Goal: Task Accomplishment & Management: Complete application form

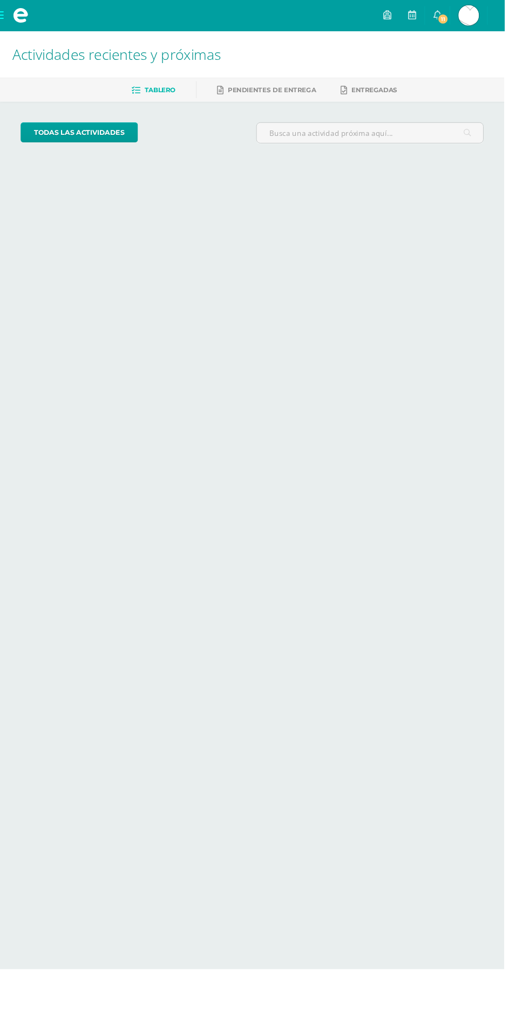
click at [28, 15] on span at bounding box center [21, 16] width 16 height 16
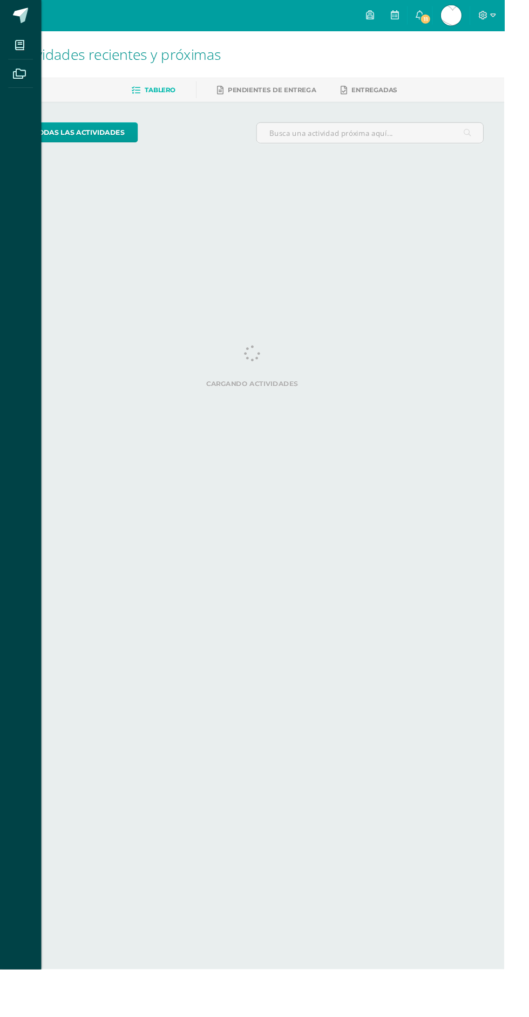
click at [20, 47] on icon at bounding box center [21, 47] width 10 height 11
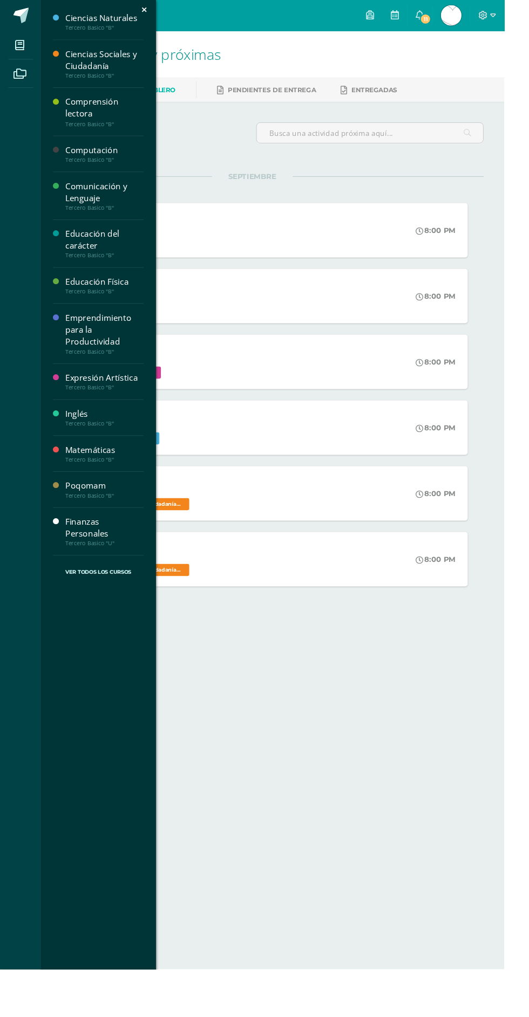
click at [103, 566] on div "Tercero Basico "U"" at bounding box center [109, 570] width 82 height 8
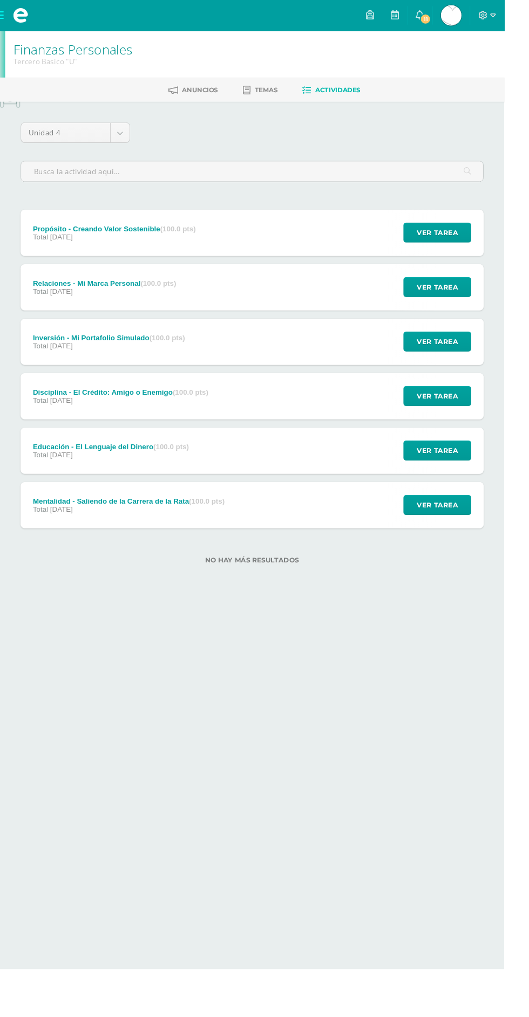
click at [276, 308] on div "Relaciones - Mi Marca Personal (100.0 pts) Total [DATE] Ver tarea Relaciones - …" at bounding box center [264, 301] width 485 height 49
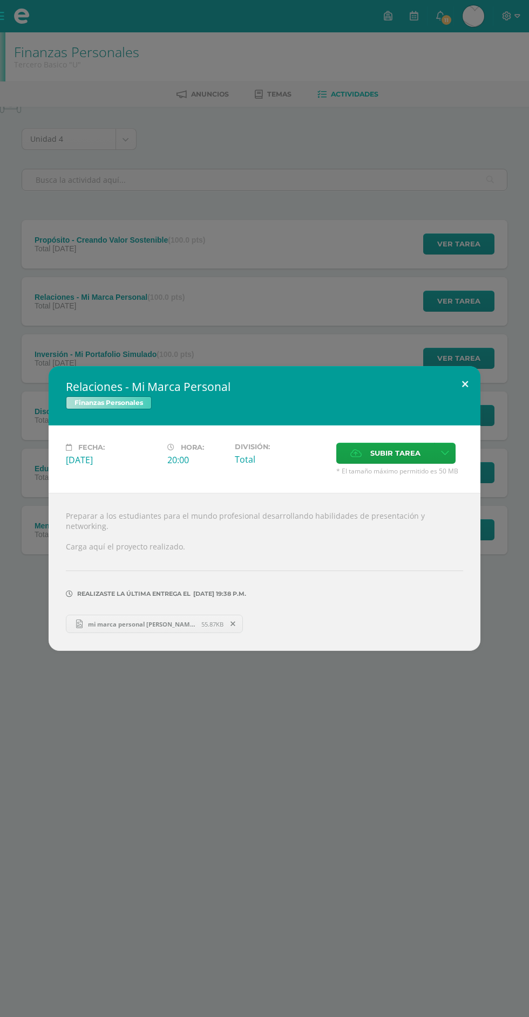
click at [466, 392] on button at bounding box center [464, 384] width 31 height 37
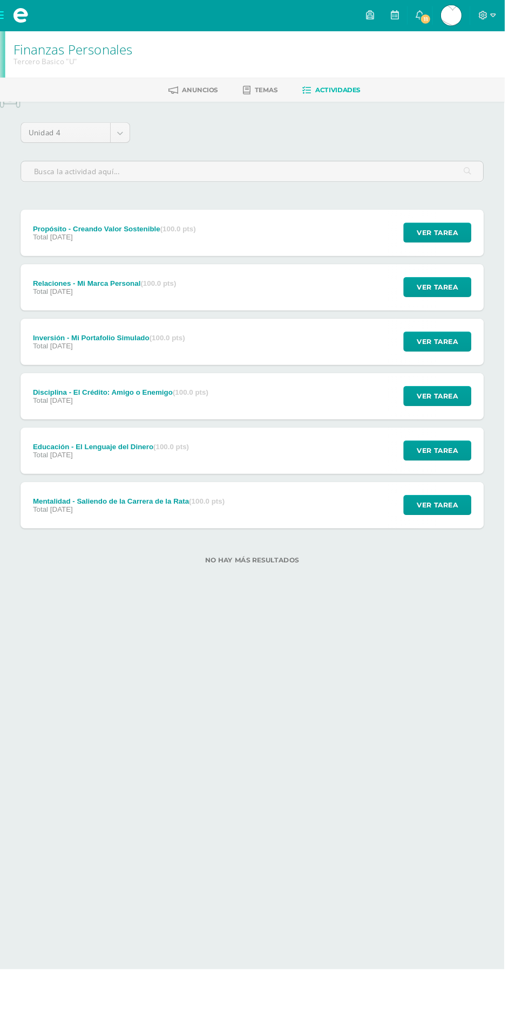
click at [290, 247] on div "Propósito - Creando Valor Sostenible (100.0 pts) Total 31 de Octubre Ver tarea …" at bounding box center [264, 244] width 485 height 49
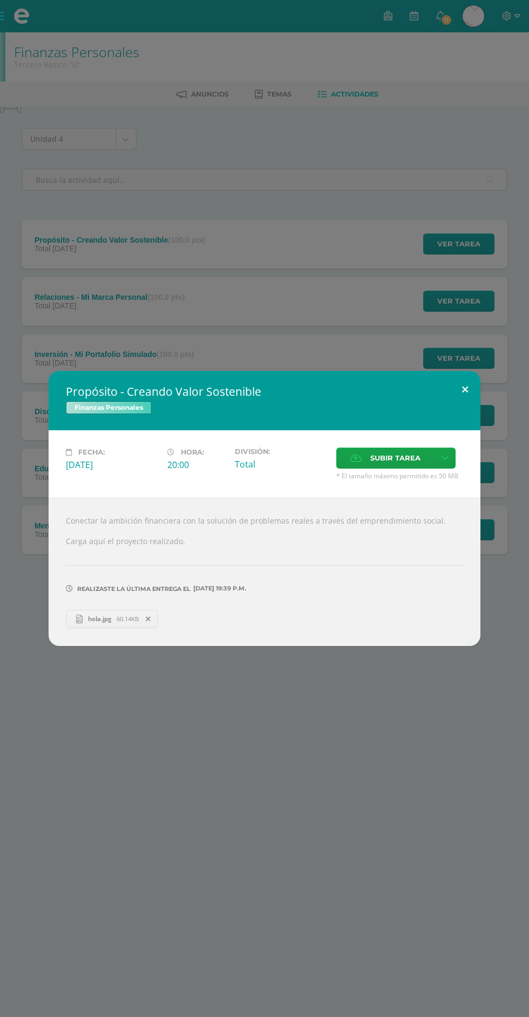
click at [466, 394] on button at bounding box center [464, 389] width 31 height 37
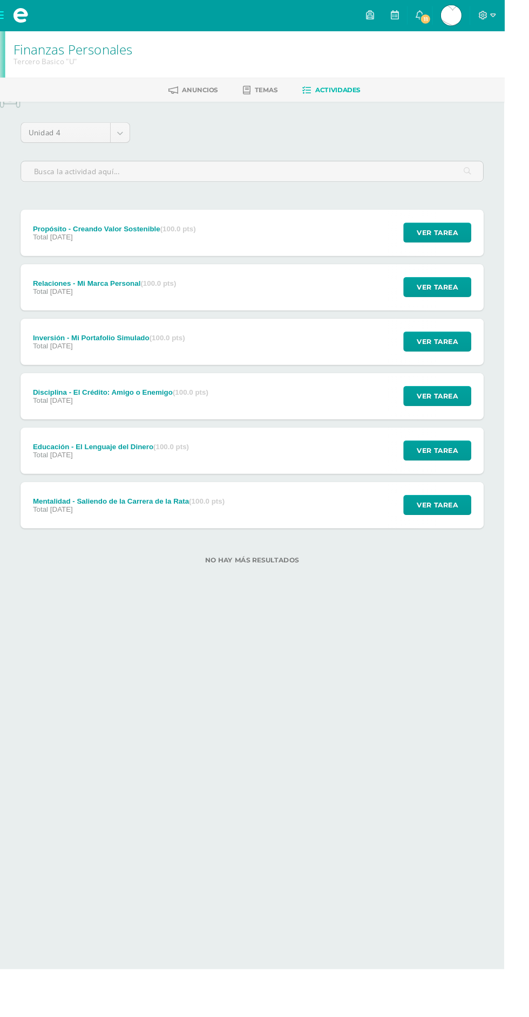
click at [310, 376] on div "Inversión - Mi Portafolio Simulado (100.0 pts) Total [DATE] Ver tarea Inversión…" at bounding box center [264, 358] width 485 height 49
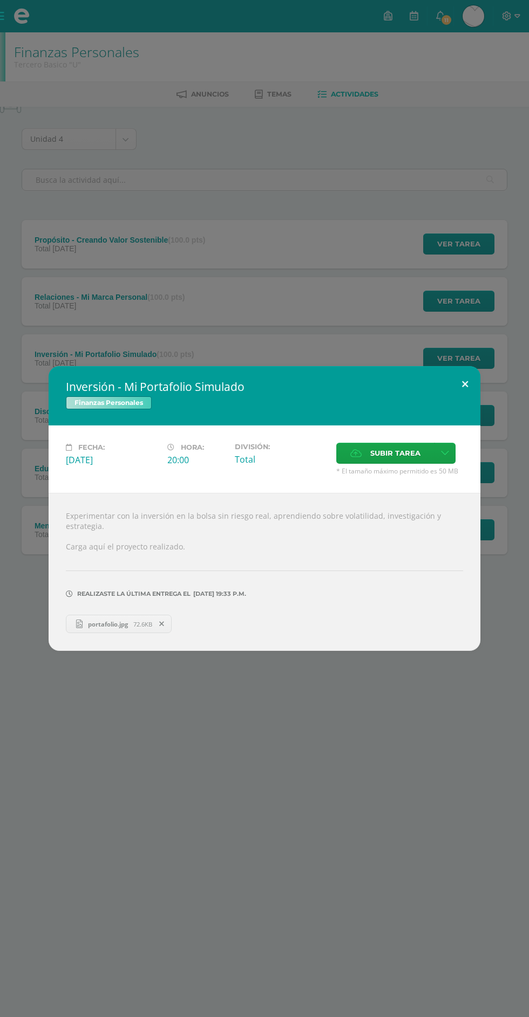
click at [477, 399] on button at bounding box center [464, 384] width 31 height 37
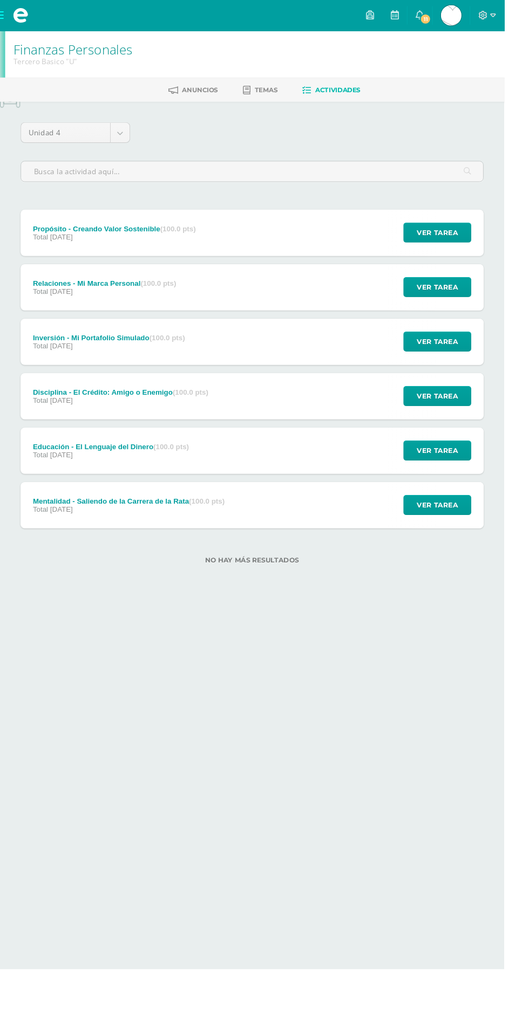
click at [326, 457] on div "Educación - El Lenguaje del Dinero (100.0 pts) Total [DATE] Ver tarea Educación…" at bounding box center [264, 473] width 485 height 49
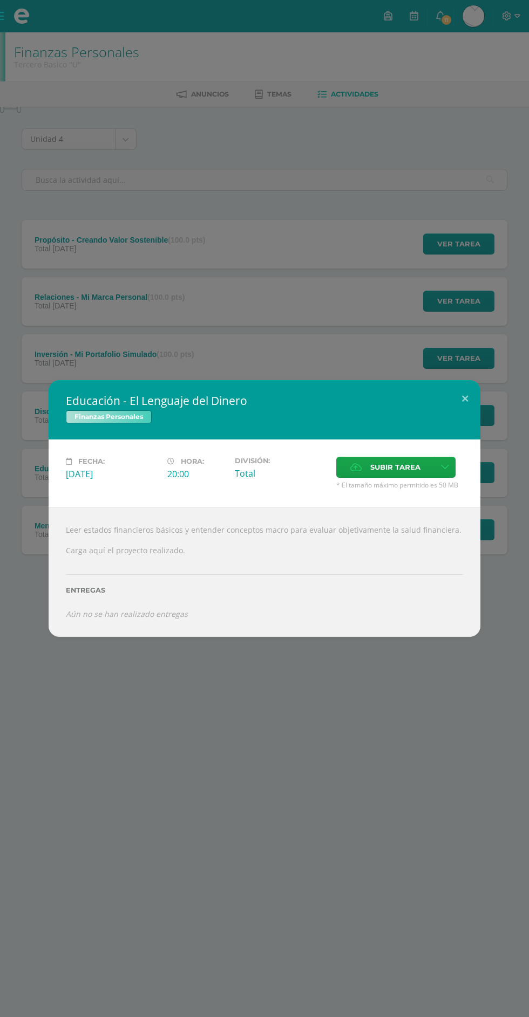
click at [380, 468] on span "Subir tarea" at bounding box center [395, 467] width 50 height 20
click at [0, 0] on input "Subir tarea" at bounding box center [0, 0] width 0 height 0
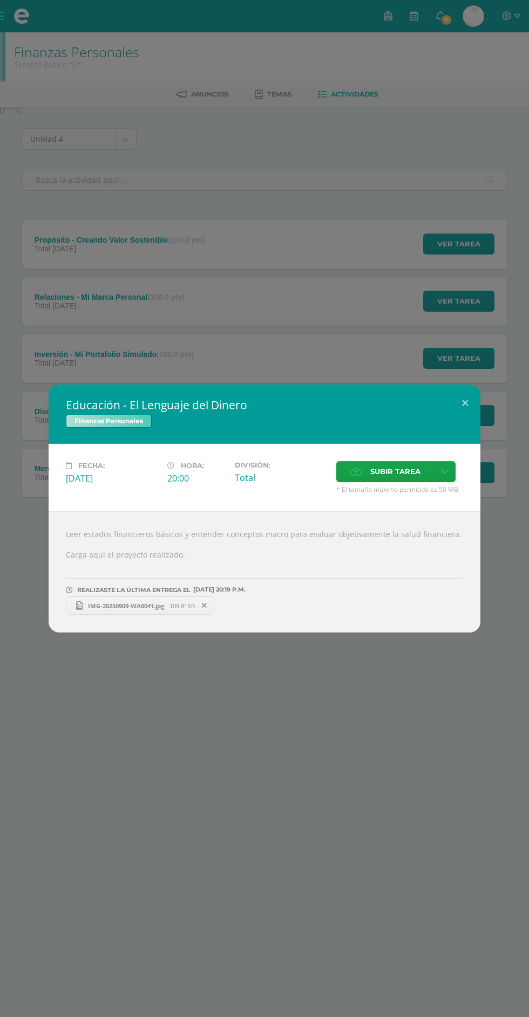
click at [472, 419] on div "Educación - El Lenguaje del Dinero Finanzas Personales" at bounding box center [264, 414] width 431 height 59
click at [472, 419] on button at bounding box center [464, 403] width 31 height 37
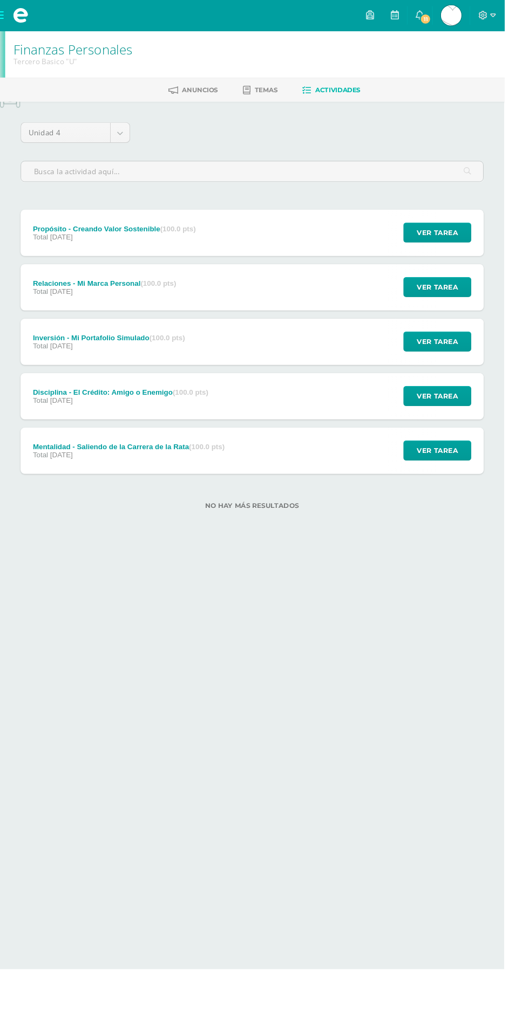
click at [283, 491] on div "Mentalidad - Saliendo de la Carrera de la Rata (100.0 pts) Total [DATE] Ver tar…" at bounding box center [264, 473] width 485 height 49
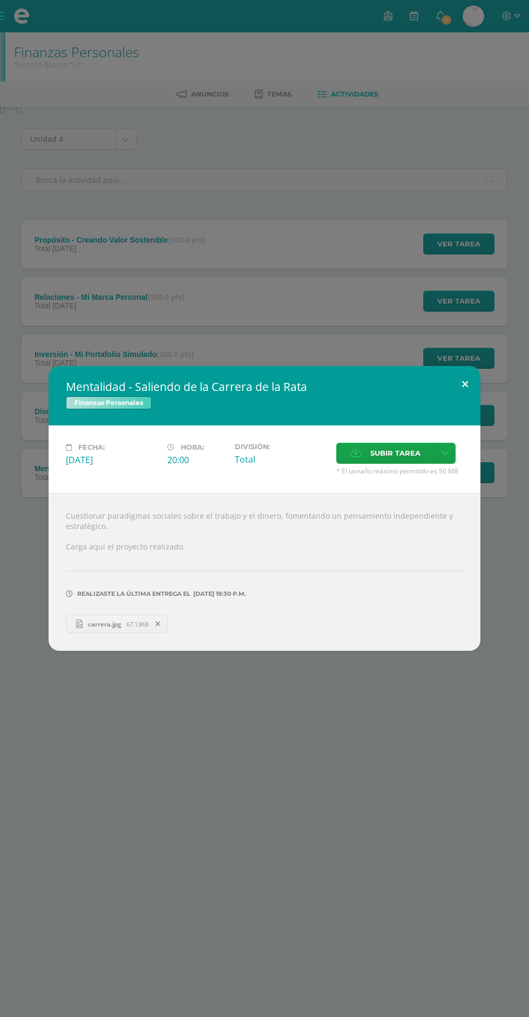
click at [472, 398] on button at bounding box center [464, 384] width 31 height 37
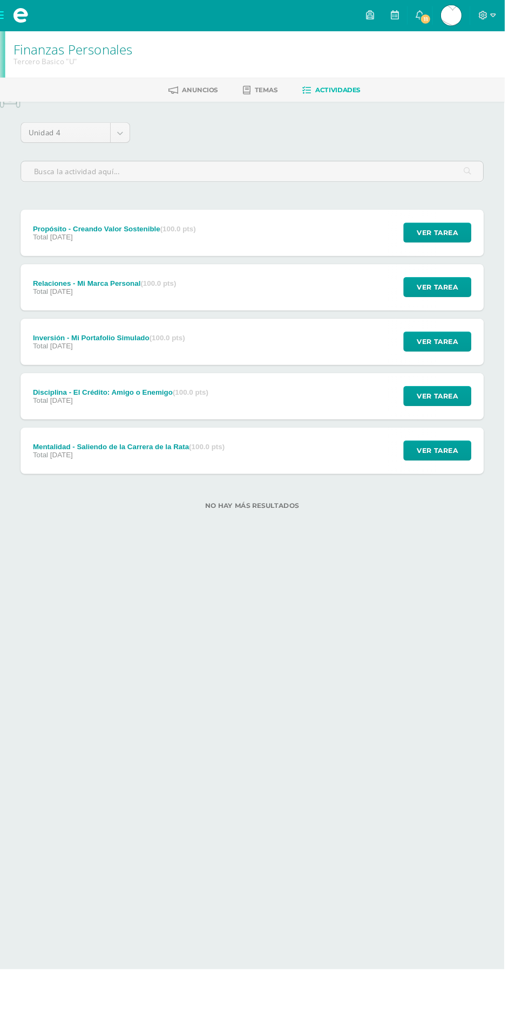
click at [252, 433] on div "Disciplina - El Crédito: Amigo o Enemigo (100.0 pts) Total [DATE] Ver tarea Dis…" at bounding box center [264, 416] width 485 height 49
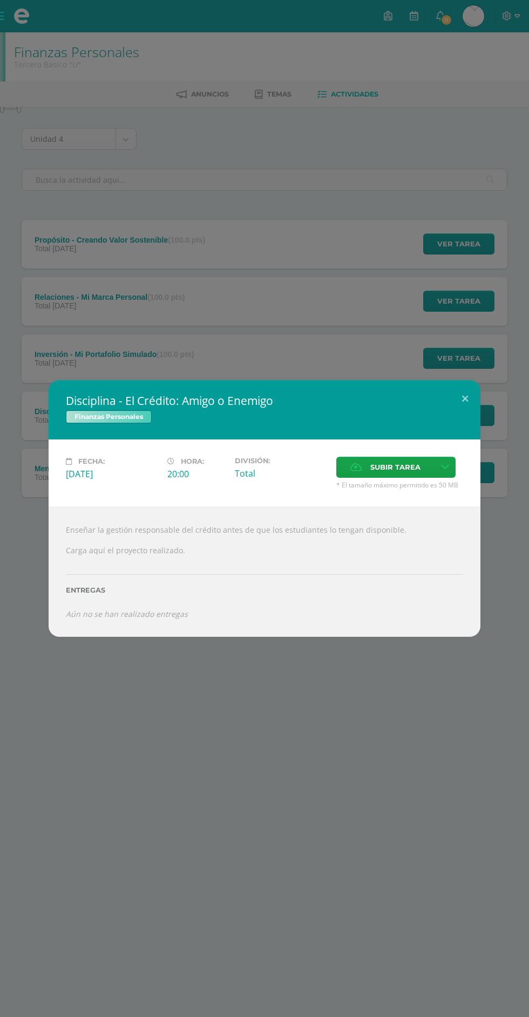
click at [380, 468] on span "Subir tarea" at bounding box center [395, 467] width 50 height 20
click at [0, 0] on input "Subir tarea" at bounding box center [0, 0] width 0 height 0
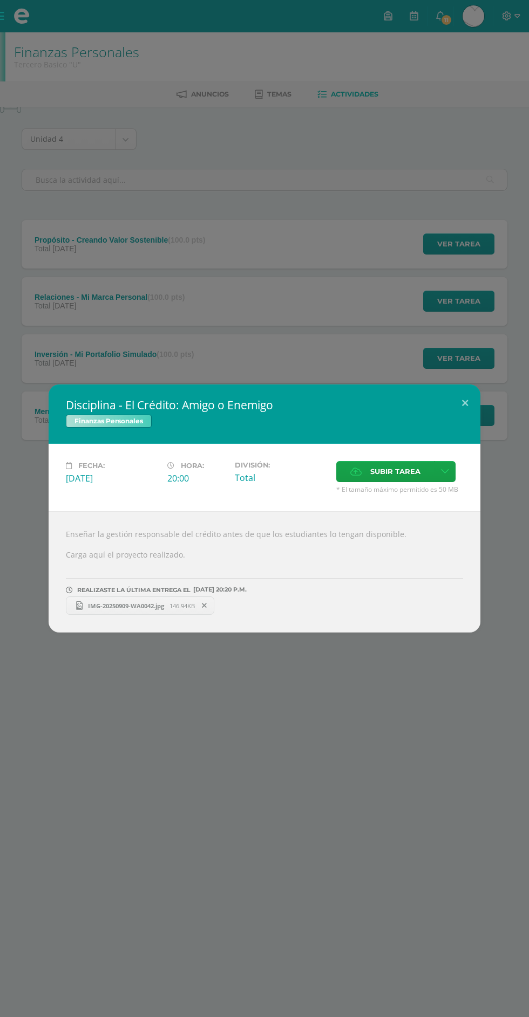
click at [461, 418] on div "Finanzas Personales" at bounding box center [264, 423] width 397 height 16
click at [466, 405] on button at bounding box center [464, 403] width 31 height 37
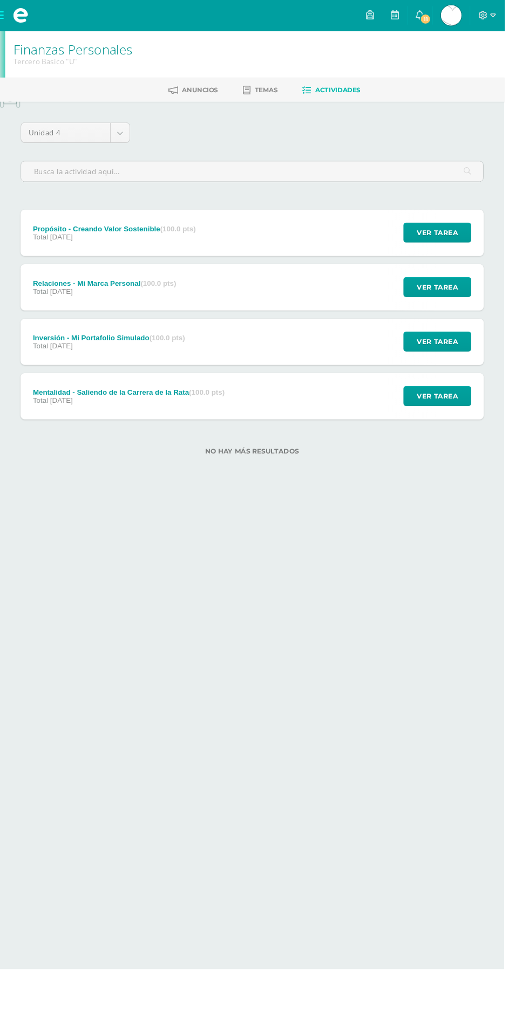
click at [520, 16] on icon at bounding box center [517, 16] width 6 height 10
click at [498, 73] on span "Cerrar sesión" at bounding box center [508, 73] width 49 height 10
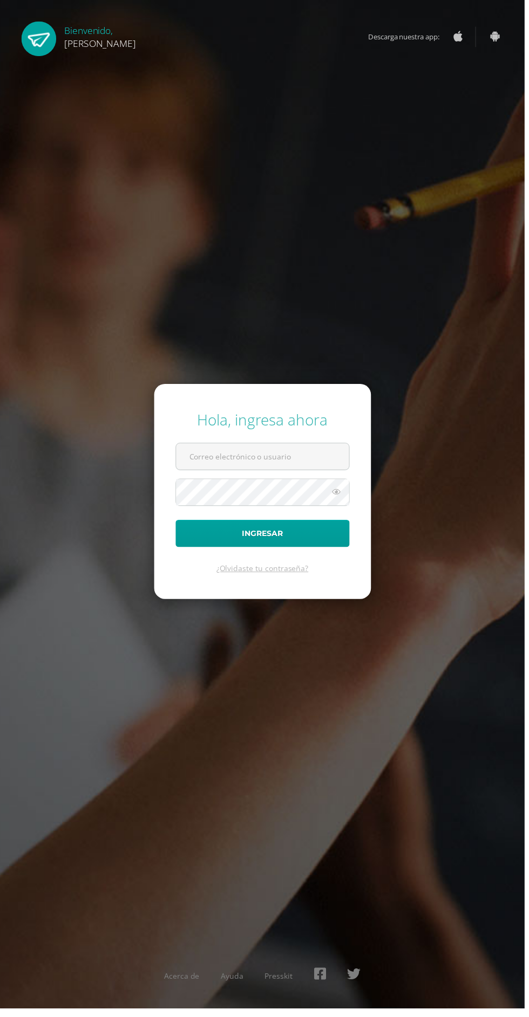
click at [245, 473] on input "text" at bounding box center [264, 460] width 174 height 26
type input "20190057@ps.gt"
click at [177, 524] on button "Ingresar" at bounding box center [264, 538] width 175 height 28
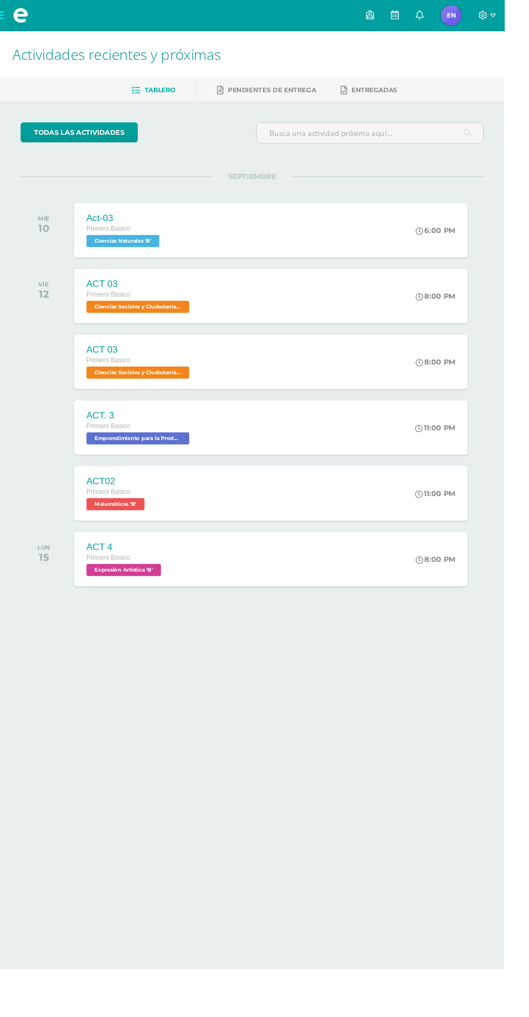
click at [36, 20] on span at bounding box center [21, 16] width 43 height 32
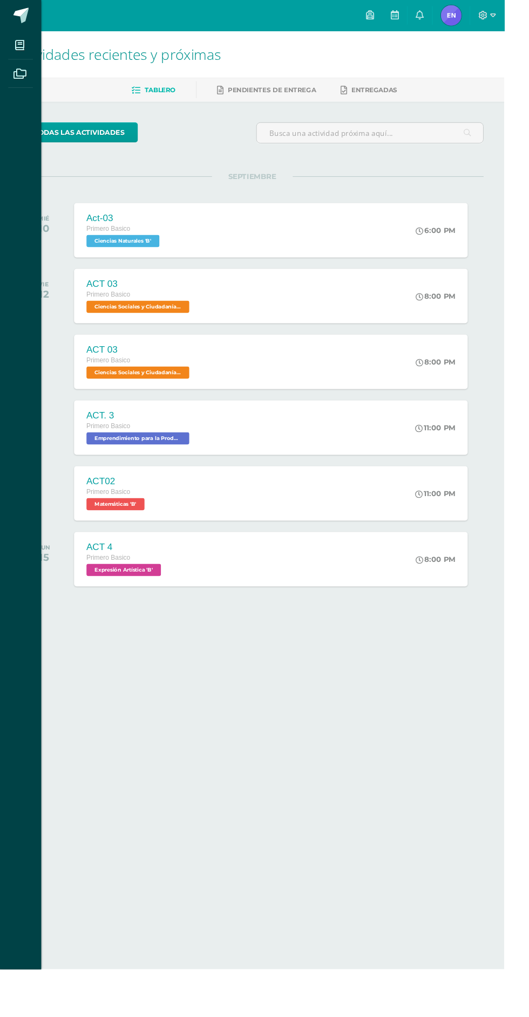
click at [33, 53] on link "Mis cursos" at bounding box center [22, 47] width 26 height 30
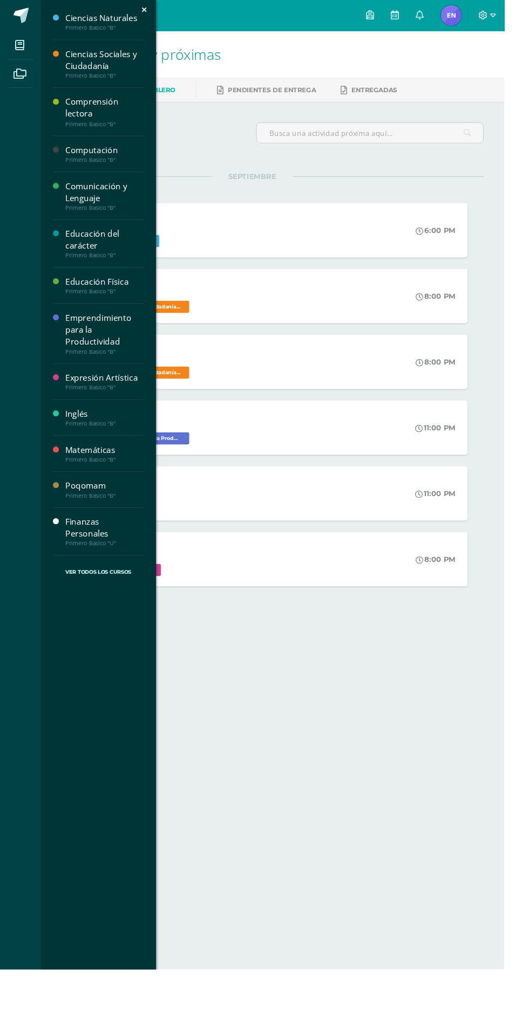
click at [105, 566] on div "Primero Basico "U"" at bounding box center [109, 570] width 82 height 8
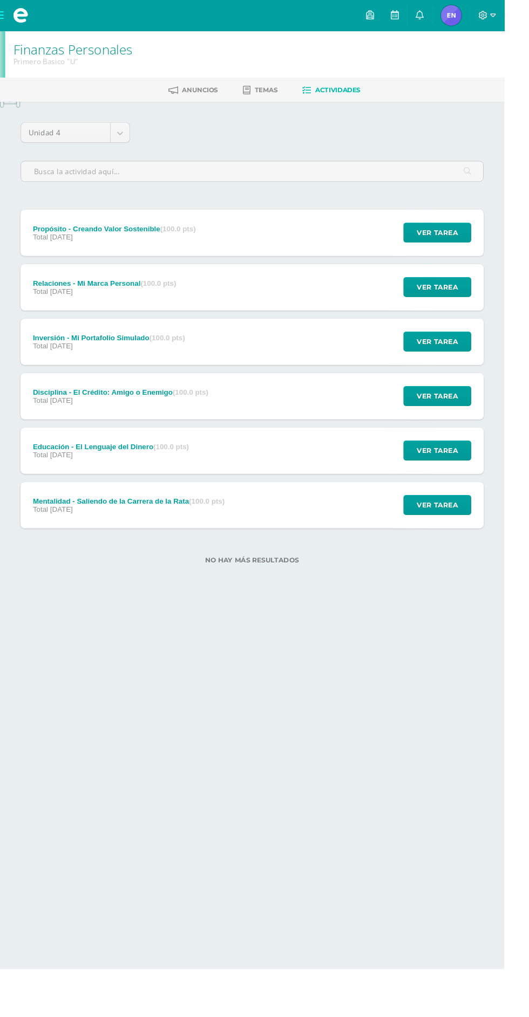
click at [241, 464] on div "Educación - El Lenguaje del Dinero (100.0 pts) Total [DATE] Ver tarea Educación…" at bounding box center [264, 473] width 485 height 49
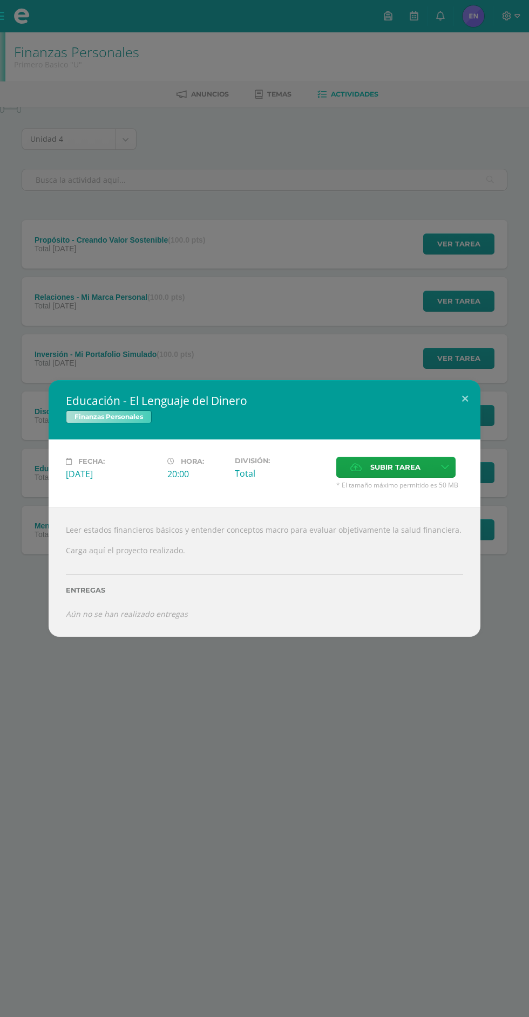
click at [382, 465] on span "Subir tarea" at bounding box center [395, 467] width 50 height 20
click at [0, 0] on input "Subir tarea" at bounding box center [0, 0] width 0 height 0
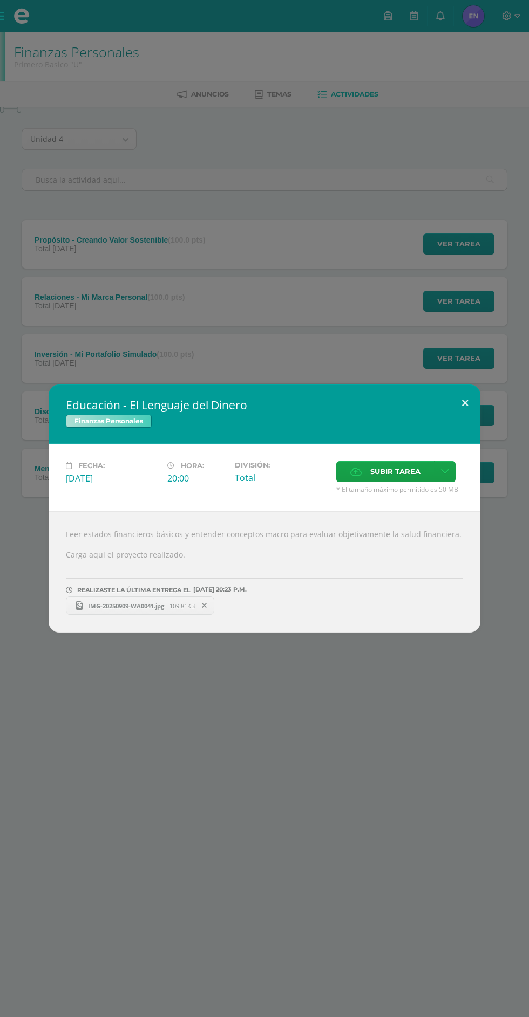
click at [465, 406] on button at bounding box center [464, 403] width 31 height 37
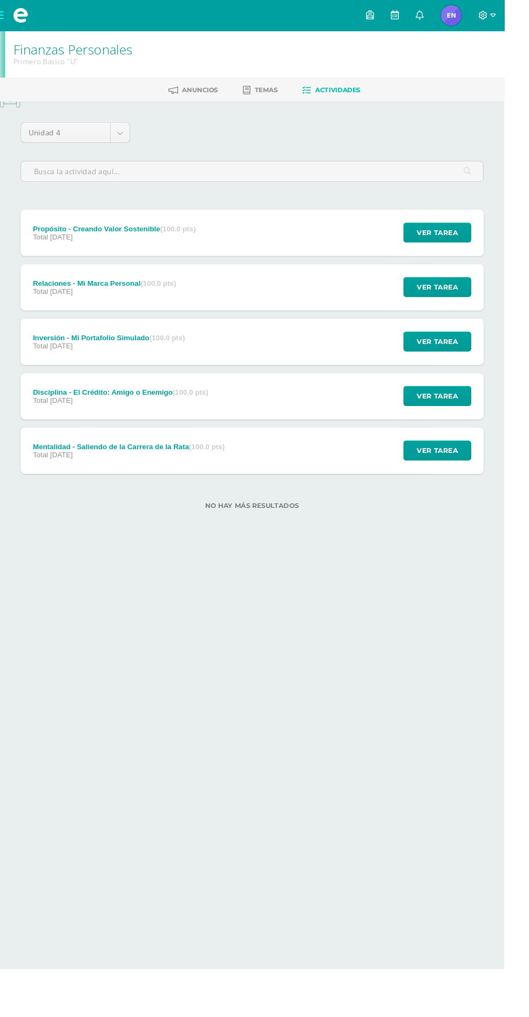
click at [288, 474] on div "Mentalidad - Saliendo de la Carrera de la Rata (100.0 pts) Total [DATE] Ver tar…" at bounding box center [264, 473] width 485 height 49
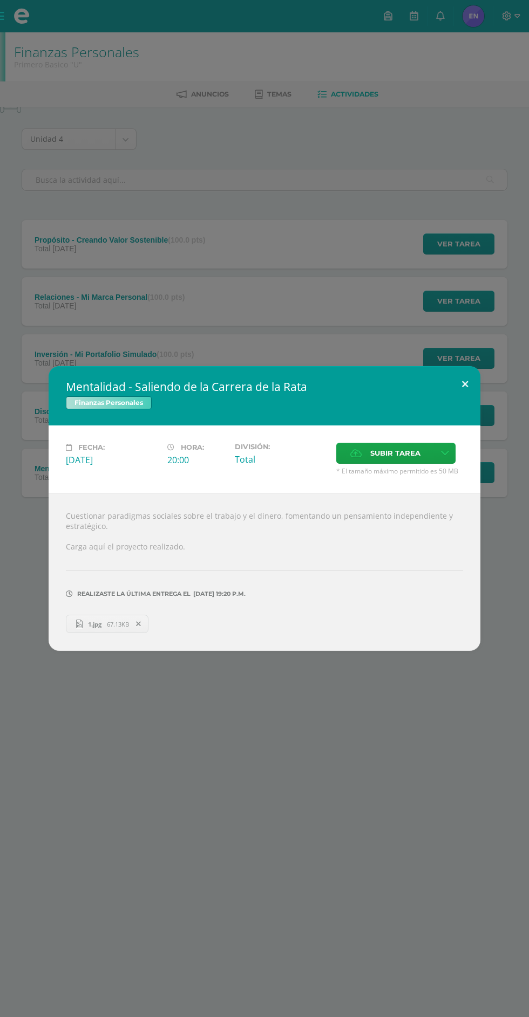
click at [477, 393] on button at bounding box center [464, 384] width 31 height 37
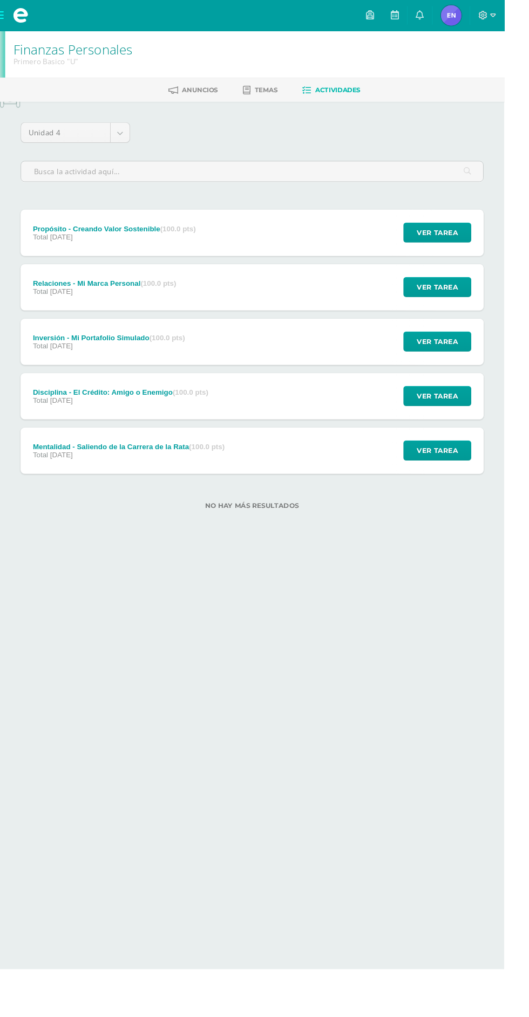
click at [364, 334] on div "Inversión - Mi Portafolio Simulado (100.0 pts) Total [DATE] Ver tarea Inversión…" at bounding box center [264, 358] width 485 height 49
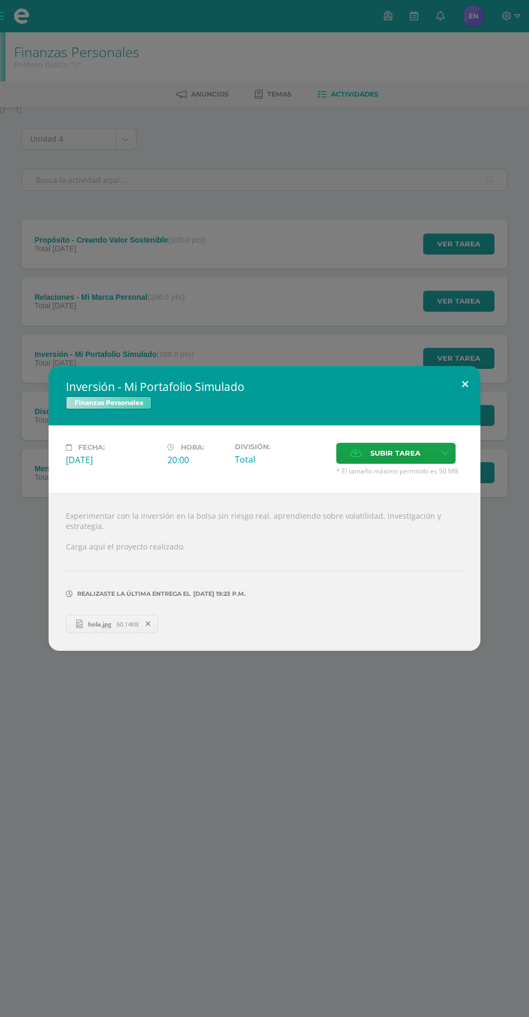
click at [468, 392] on button at bounding box center [464, 384] width 31 height 37
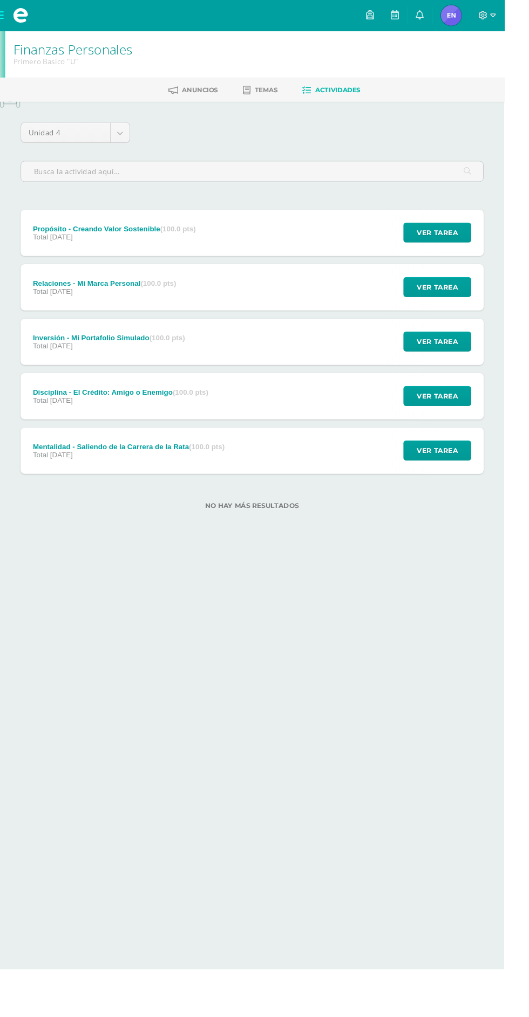
click at [344, 425] on div "Disciplina - El Crédito: Amigo o Enemigo (100.0 pts) Total [DATE] Ver tarea Dis…" at bounding box center [264, 416] width 485 height 49
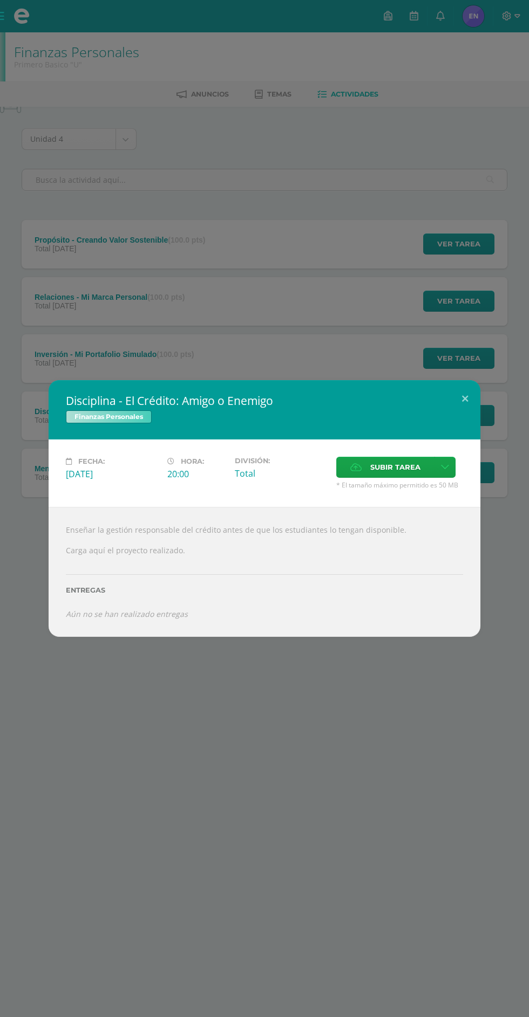
click at [365, 470] on label "Subir tarea" at bounding box center [385, 467] width 98 height 21
click at [0, 0] on input "Subir tarea" at bounding box center [0, 0] width 0 height 0
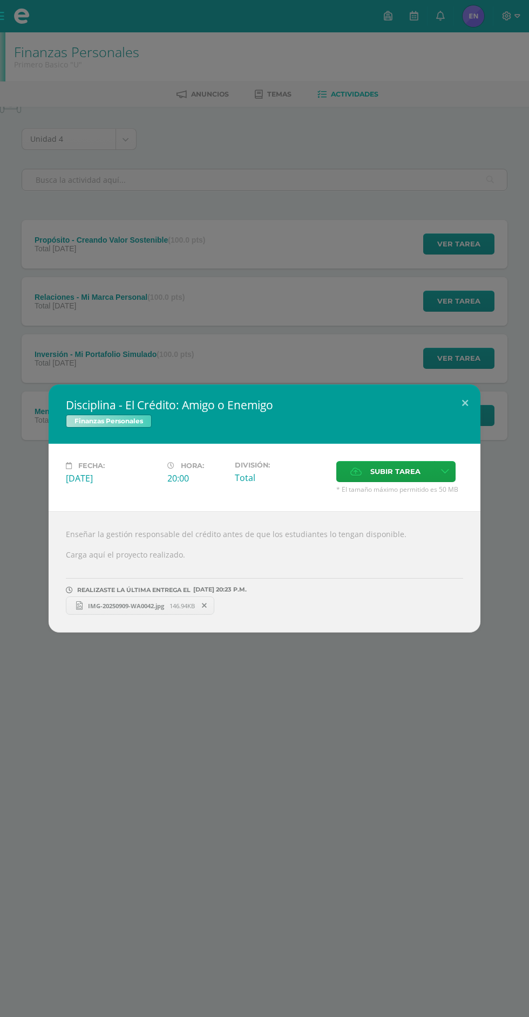
click at [90, 609] on link "IMG-20250909-WA0042.jpg 146.94KB" at bounding box center [140, 605] width 148 height 18
